Goal: Find specific page/section

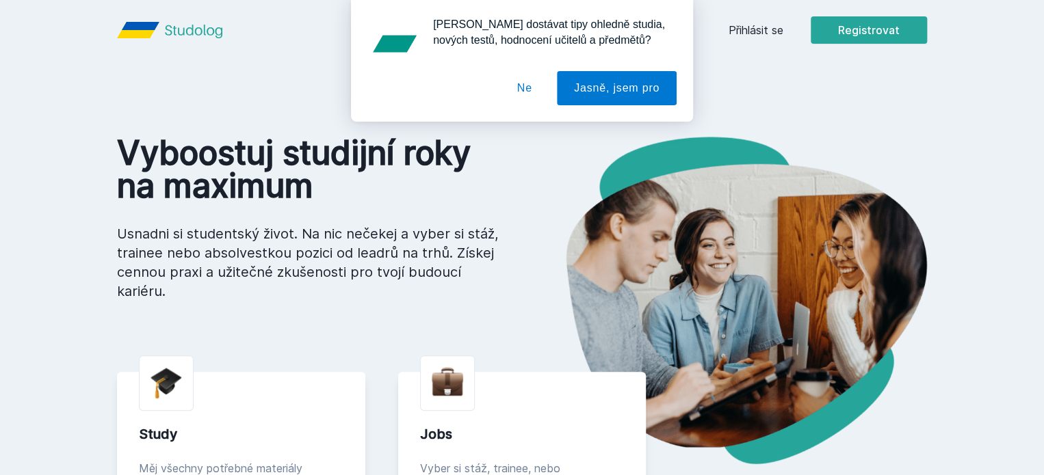
click at [535, 86] on button "Ne" at bounding box center [524, 88] width 49 height 34
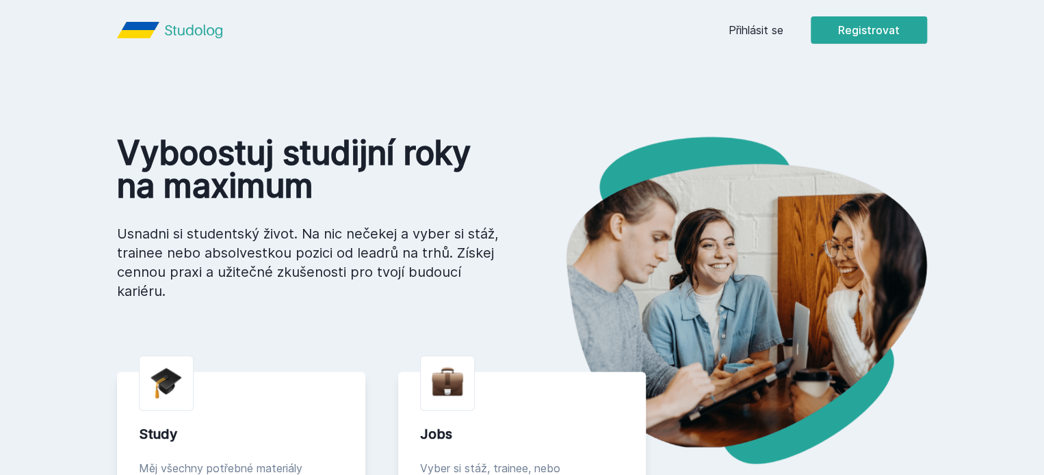
click at [783, 36] on link "Přihlásit se" at bounding box center [755, 30] width 55 height 16
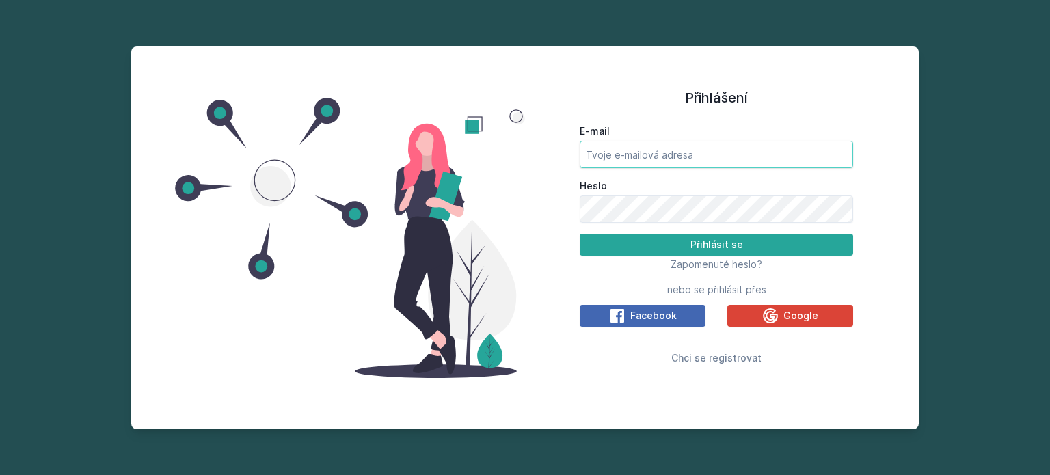
click at [722, 160] on input "E-mail" at bounding box center [717, 154] width 274 height 27
type input "[EMAIL_ADDRESS][DOMAIN_NAME]"
click at [580, 234] on button "Přihlásit se" at bounding box center [717, 245] width 274 height 22
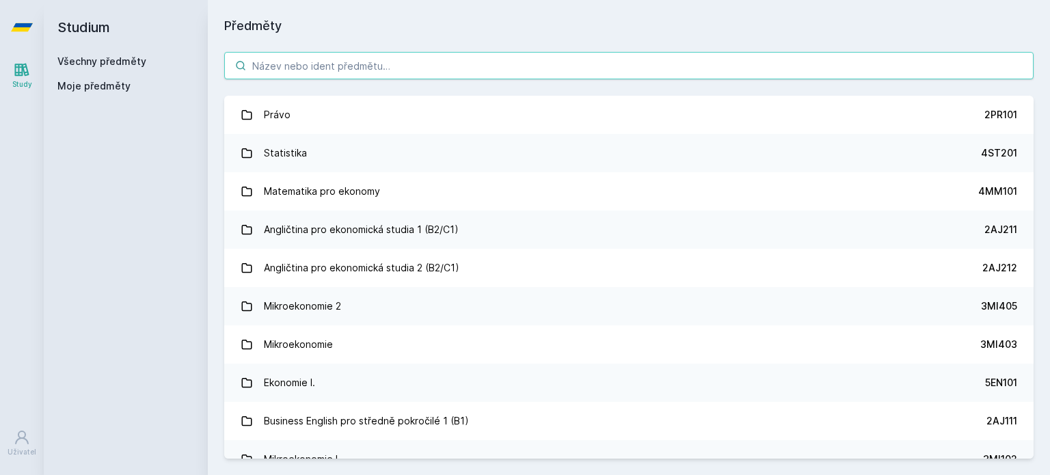
click at [396, 66] on input "search" at bounding box center [629, 65] width 810 height 27
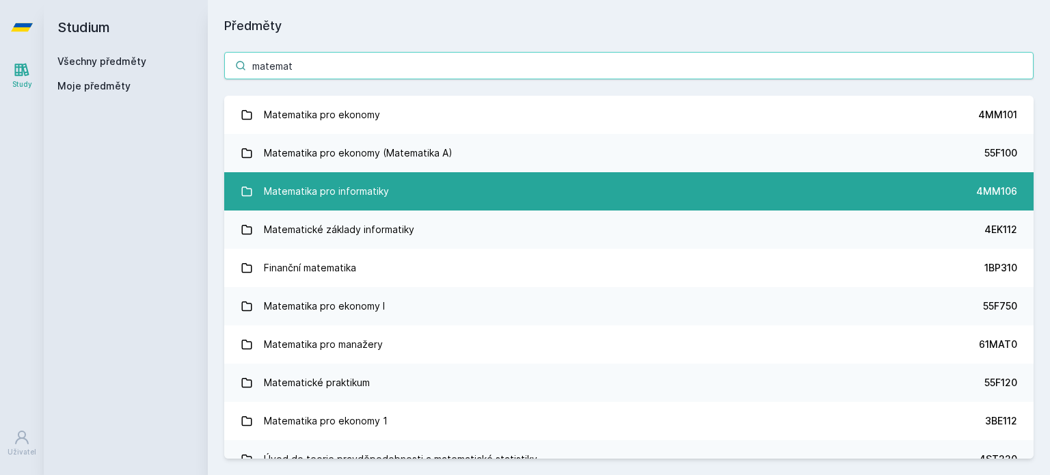
type input "matemat"
click at [366, 198] on div "Matematika pro informatiky" at bounding box center [326, 191] width 125 height 27
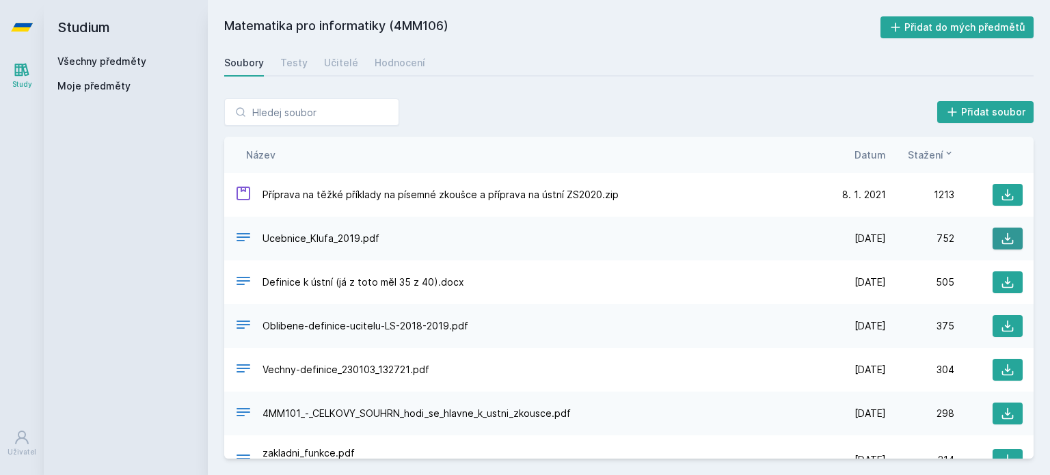
click at [1001, 235] on icon at bounding box center [1008, 239] width 14 height 14
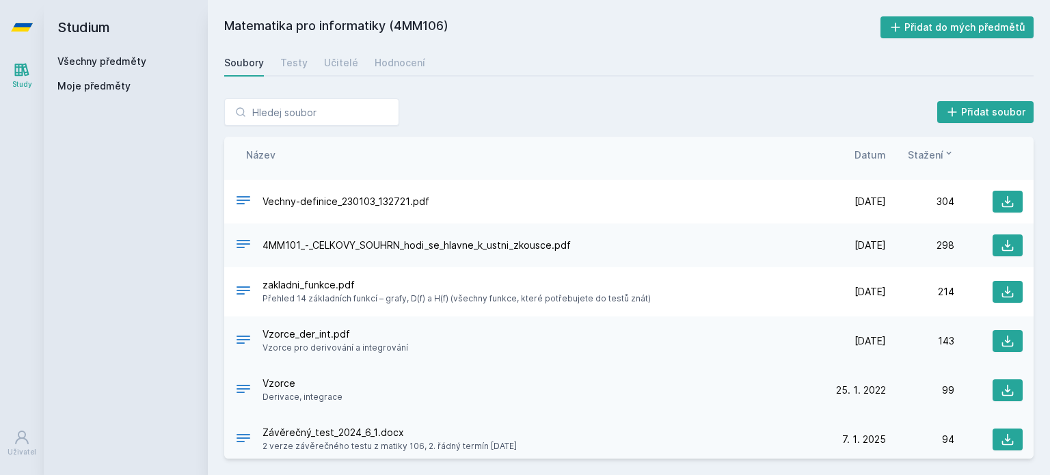
scroll to position [173, 0]
